Goal: Contribute content

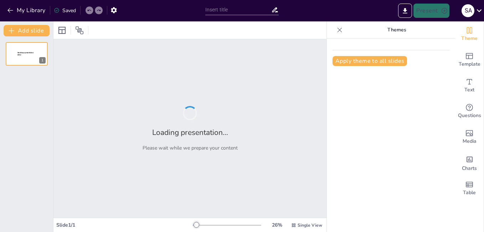
type input "The Water Cycle: Key Components and Their Interactions"
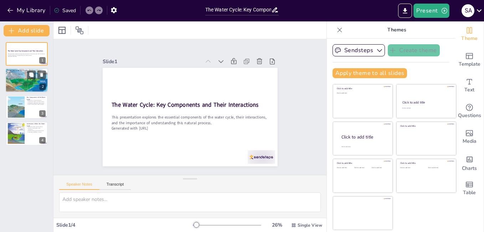
click at [24, 77] on div at bounding box center [26, 80] width 43 height 32
type textarea "The water cycle is not a static system; it is dynamic and continuously occurrin…"
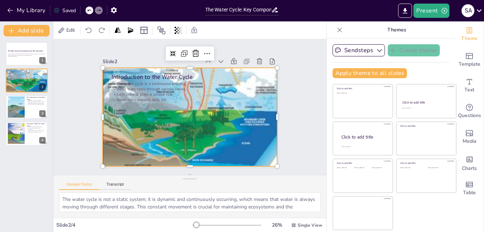
click at [175, 104] on div at bounding box center [179, 107] width 131 height 175
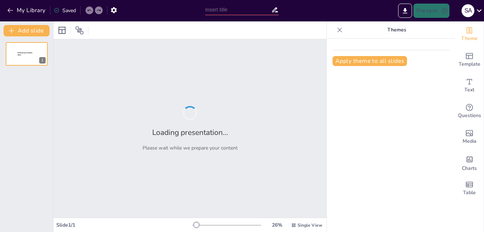
type input "The Formation and Types of Fossils"
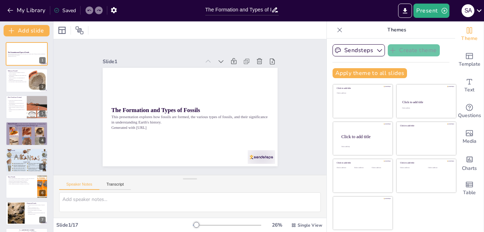
checkbox input "true"
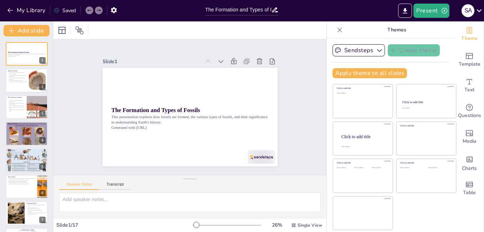
checkbox input "true"
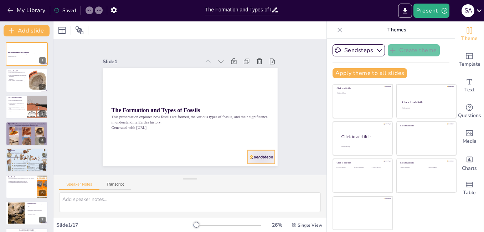
checkbox input "true"
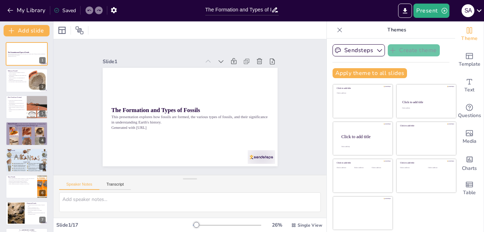
checkbox input "true"
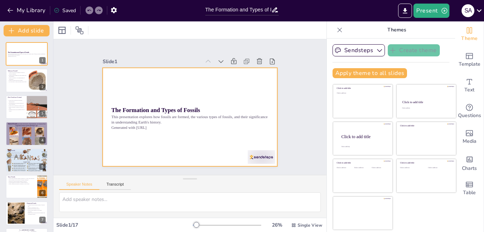
checkbox input "true"
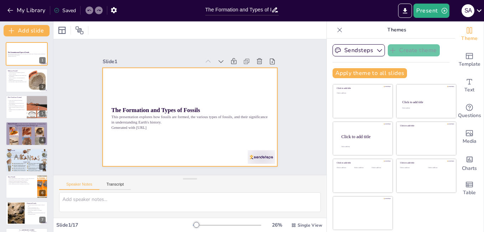
checkbox input "true"
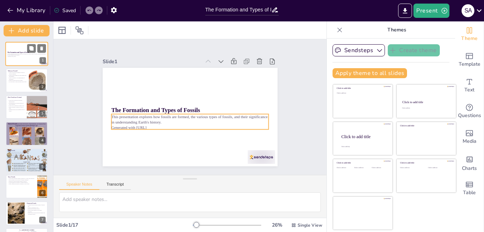
checkbox input "true"
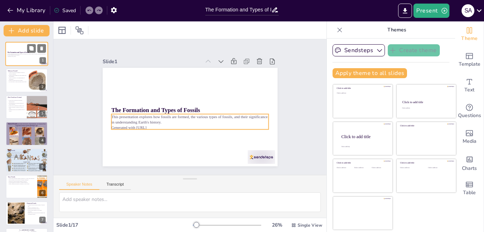
checkbox input "true"
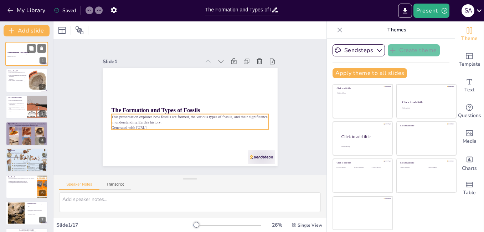
checkbox input "true"
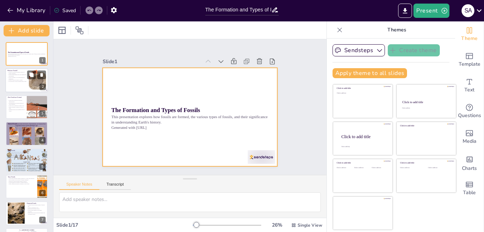
checkbox input "true"
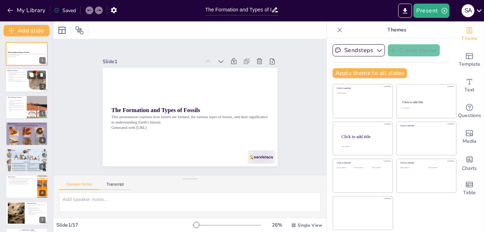
checkbox input "true"
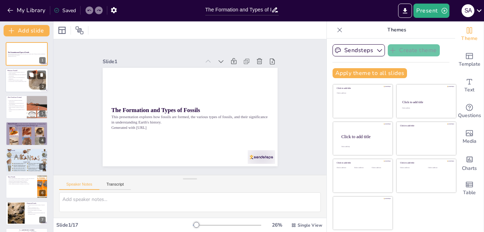
click at [15, 74] on p "Fossils provide insights into past climates and environments." at bounding box center [16, 75] width 19 height 2
checkbox input "true"
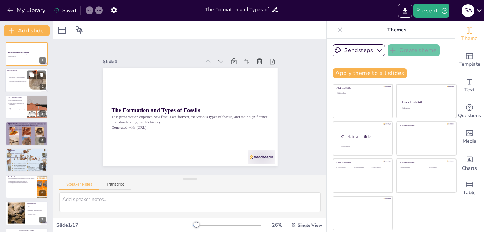
checkbox input "true"
type textarea "Fossils serve as a window into the past, allowing us to understand ancient life…"
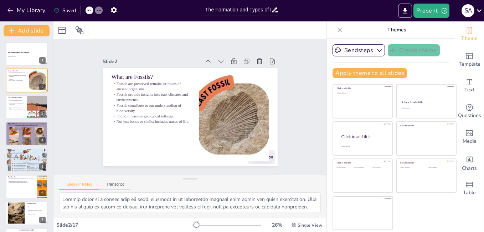
checkbox input "true"
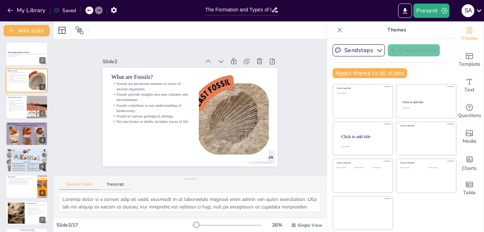
checkbox input "true"
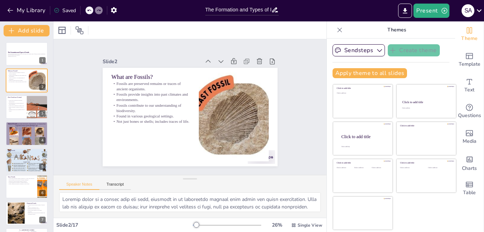
checkbox input "true"
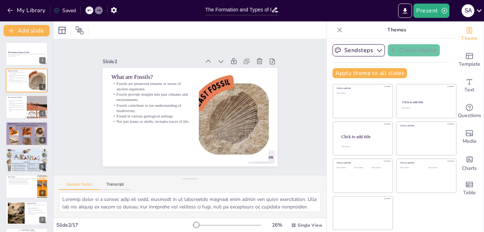
checkbox input "true"
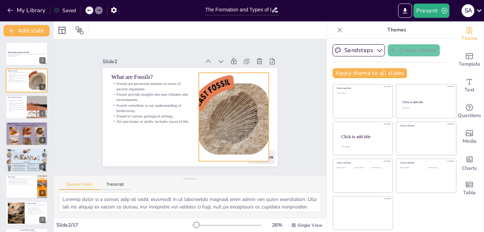
checkbox input "true"
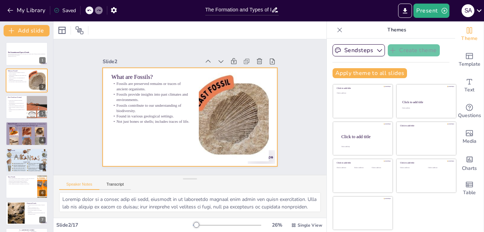
checkbox input "true"
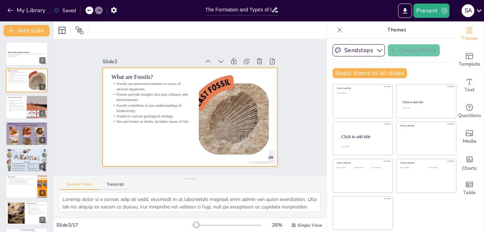
checkbox input "true"
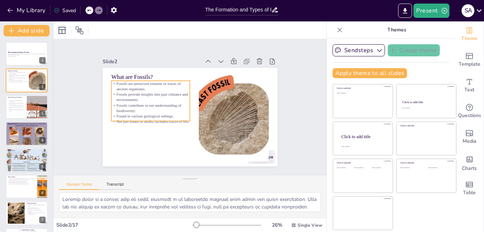
checkbox input "true"
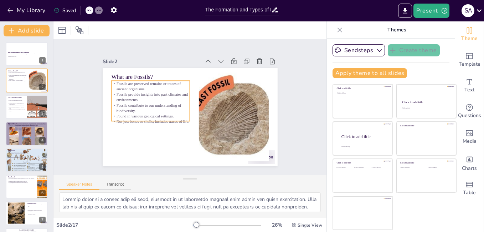
checkbox input "true"
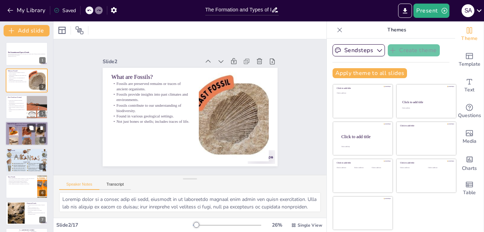
checkbox input "true"
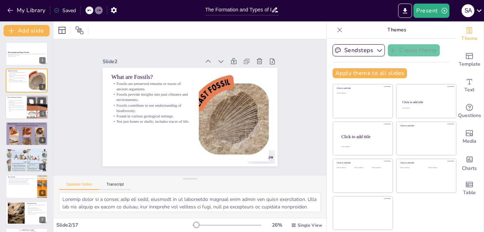
checkbox input "true"
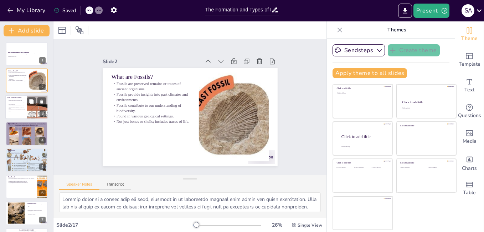
checkbox input "true"
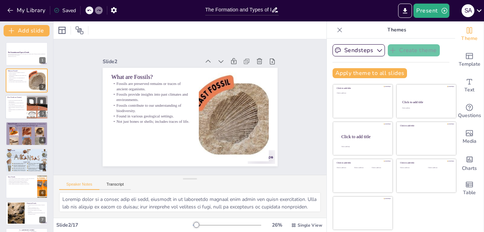
checkbox input "true"
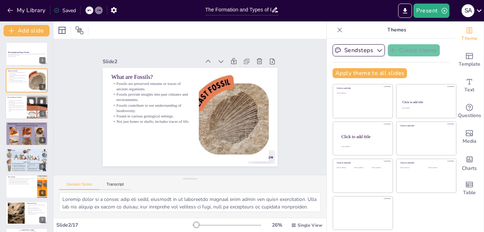
checkbox input "true"
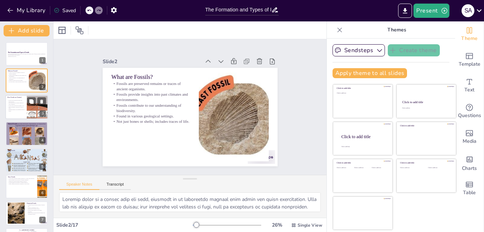
checkbox input "true"
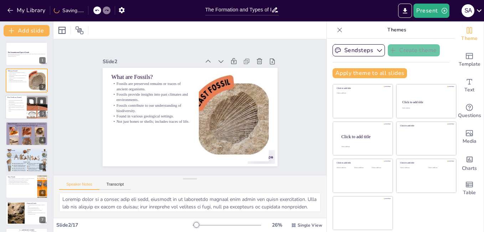
click at [22, 108] on p "Takes thousands to millions of years to form." at bounding box center [15, 107] width 17 height 2
checkbox input "true"
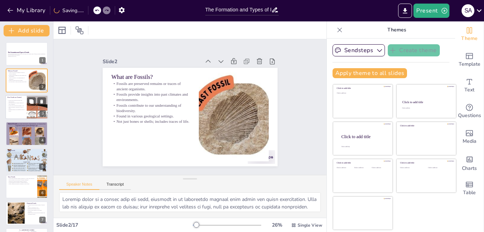
checkbox input "true"
type textarea "Mineralization is a key process in fossil formation, where minerals replace org…"
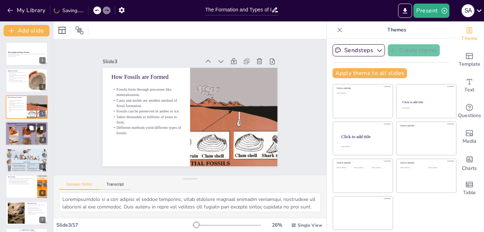
checkbox input "true"
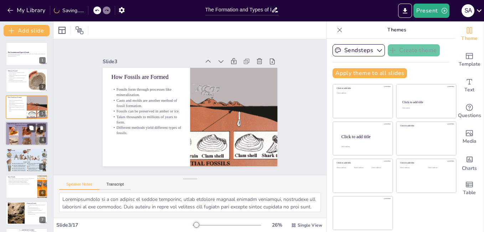
checkbox input "true"
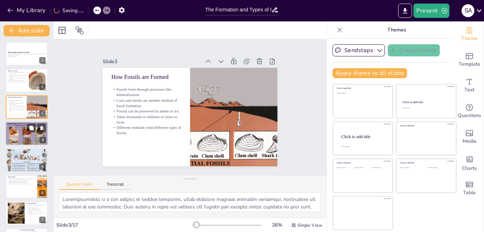
checkbox input "true"
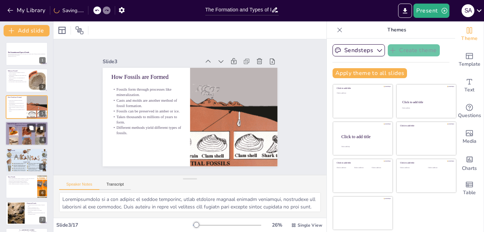
checkbox input "true"
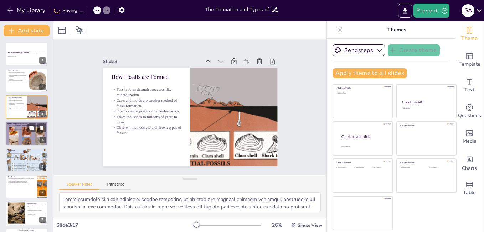
click at [29, 137] on div at bounding box center [26, 133] width 43 height 29
checkbox input "true"
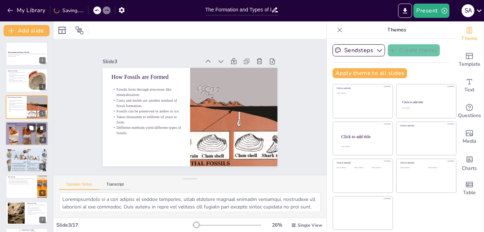
checkbox input "true"
type textarea "Understanding the categories of fossils is essential for paleontologists. Each …"
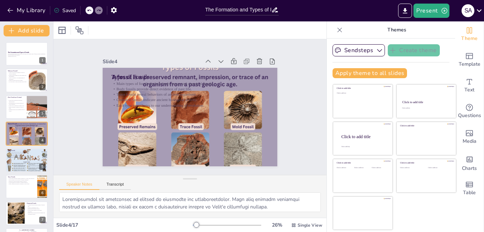
checkbox input "true"
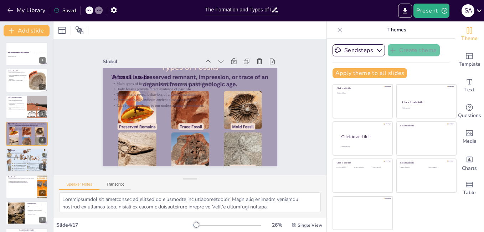
checkbox input "true"
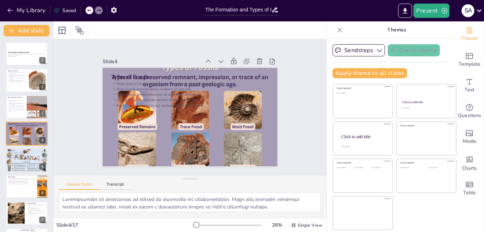
checkbox input "true"
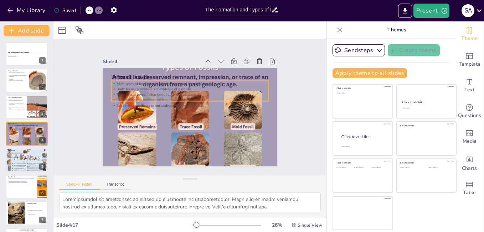
checkbox input "true"
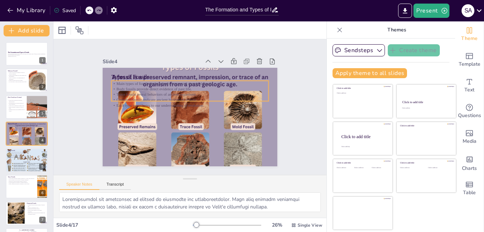
checkbox input "true"
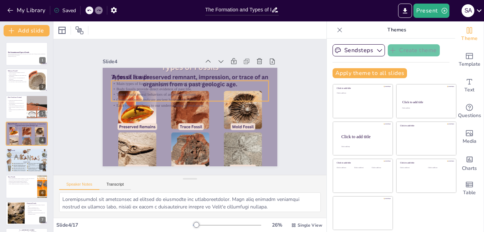
checkbox input "true"
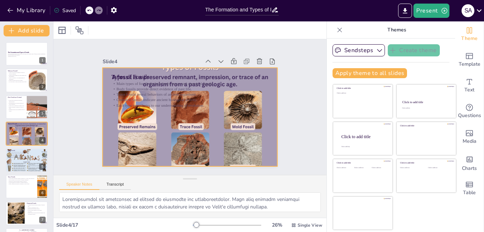
checkbox input "true"
